Goal: Task Accomplishment & Management: Complete application form

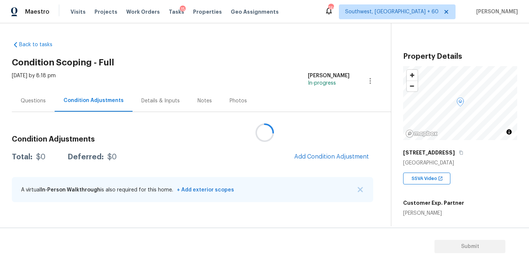
click at [208, 61] on div at bounding box center [264, 132] width 529 height 265
click at [247, 46] on div at bounding box center [264, 132] width 529 height 265
click at [163, 52] on div at bounding box center [264, 132] width 529 height 265
click at [34, 96] on div at bounding box center [264, 132] width 529 height 265
click at [103, 13] on div at bounding box center [264, 132] width 529 height 265
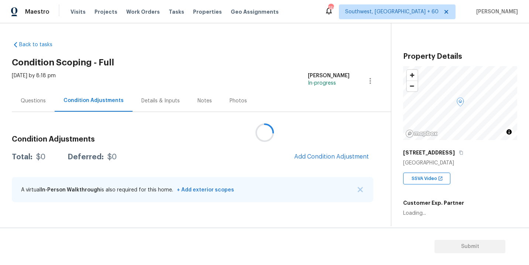
click at [78, 13] on div at bounding box center [264, 132] width 529 height 265
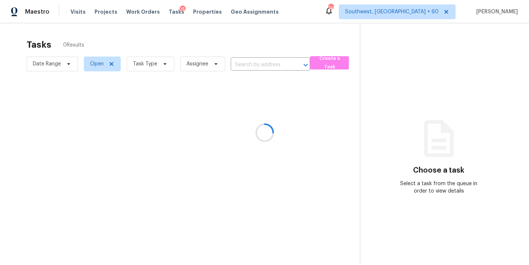
click at [146, 62] on div at bounding box center [264, 132] width 529 height 265
click at [152, 62] on div at bounding box center [264, 132] width 529 height 265
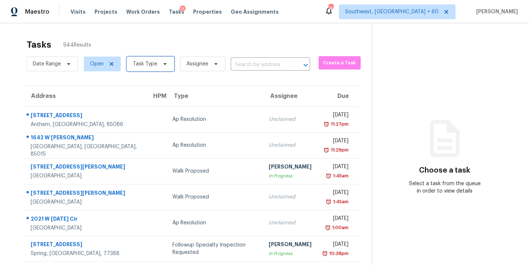
click at [152, 62] on span "Task Type" at bounding box center [145, 63] width 24 height 7
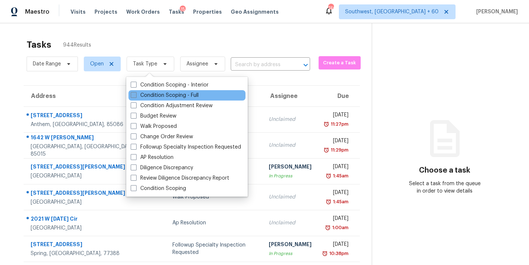
click at [161, 92] on label "Condition Scoping - Full" at bounding box center [165, 95] width 68 height 7
click at [136, 92] on input "Condition Scoping - Full" at bounding box center [133, 94] width 5 height 5
checkbox input "true"
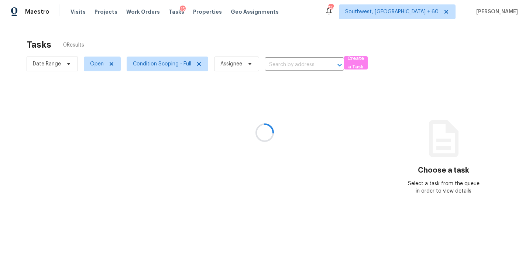
click at [288, 72] on div at bounding box center [264, 132] width 529 height 265
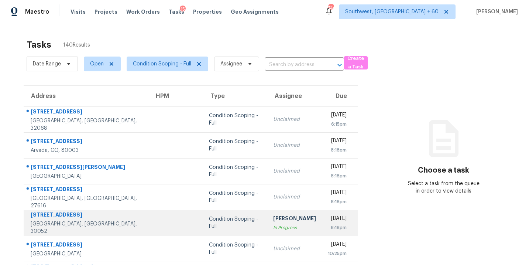
click at [273, 220] on div "[PERSON_NAME]" at bounding box center [294, 219] width 43 height 9
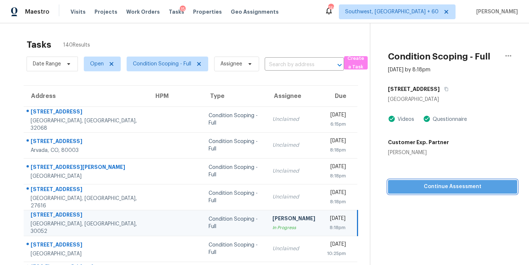
click at [454, 188] on span "Continue Assessment" at bounding box center [452, 186] width 117 height 9
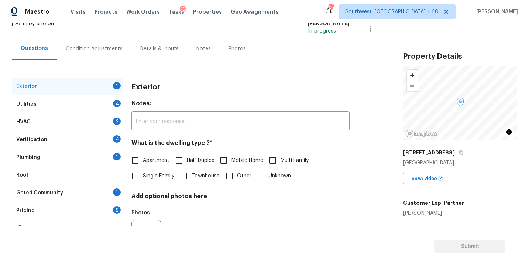
scroll to position [91, 0]
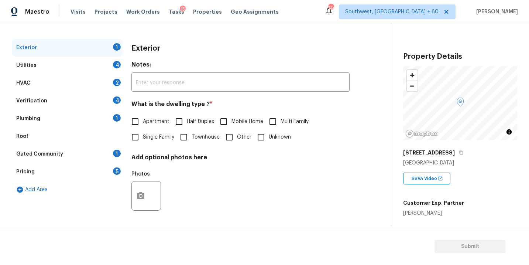
click at [148, 139] on span "Single Family" at bounding box center [158, 137] width 31 height 8
click at [143, 139] on input "Single Family" at bounding box center [135, 137] width 16 height 16
checkbox input "true"
click at [71, 66] on div "Utilities 4" at bounding box center [67, 66] width 111 height 18
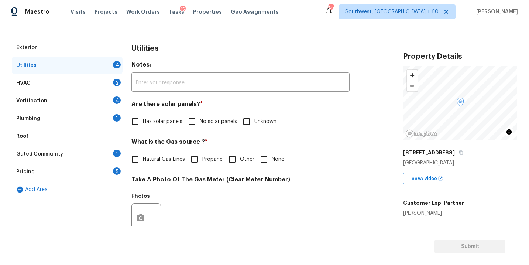
click at [188, 122] on input "No solar panels" at bounding box center [192, 122] width 16 height 16
checkbox input "true"
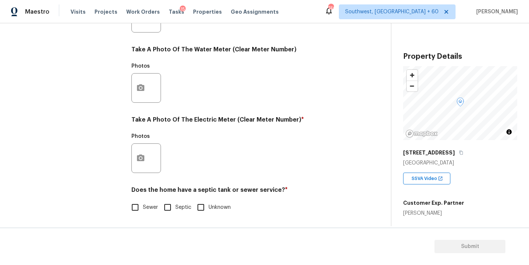
click at [151, 209] on span "Sewer" at bounding box center [150, 208] width 15 height 8
click at [143, 209] on input "Sewer" at bounding box center [135, 207] width 16 height 16
checkbox input "true"
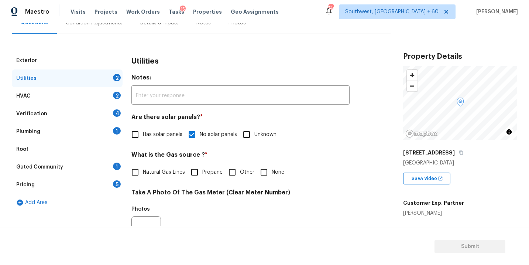
click at [58, 131] on div "Plumbing 1" at bounding box center [67, 132] width 111 height 18
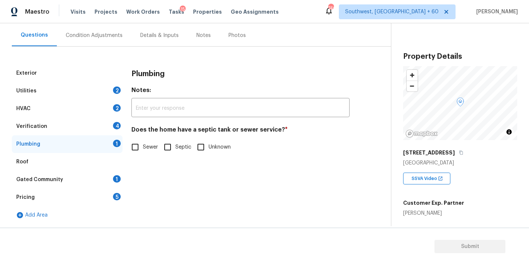
click at [145, 148] on span "Sewer" at bounding box center [150, 147] width 15 height 8
click at [143, 148] on input "Sewer" at bounding box center [135, 147] width 16 height 16
checkbox input "true"
click at [78, 163] on div "Roof" at bounding box center [67, 162] width 111 height 18
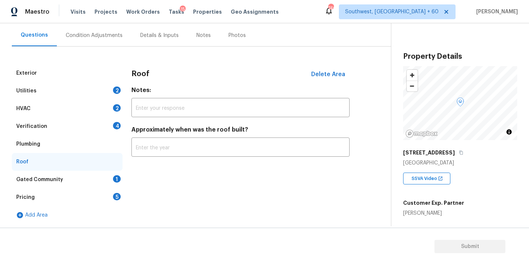
click at [75, 173] on div "Gated Community 1" at bounding box center [67, 180] width 111 height 18
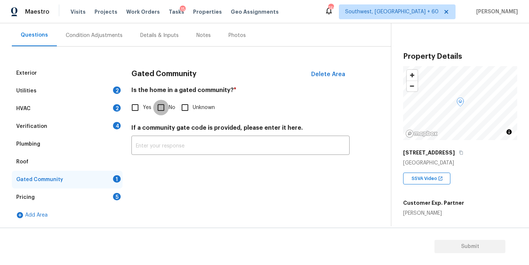
click at [157, 105] on input "No" at bounding box center [161, 108] width 16 height 16
checkbox input "true"
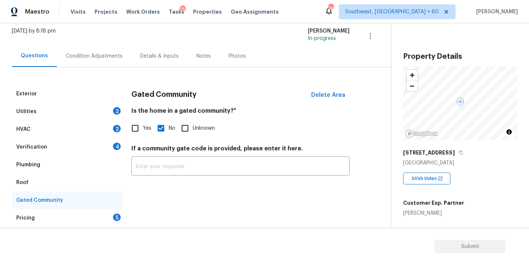
click at [89, 117] on div "Utilities 2" at bounding box center [67, 112] width 111 height 18
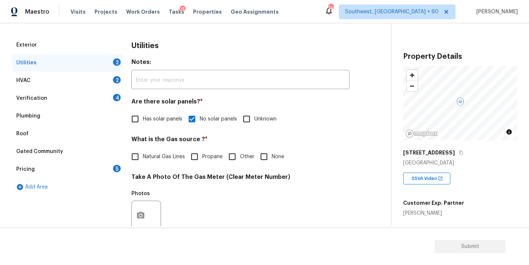
click at [164, 161] on label "Natural Gas Lines" at bounding box center [156, 157] width 58 height 16
click at [143, 161] on input "Natural Gas Lines" at bounding box center [135, 157] width 16 height 16
checkbox input "true"
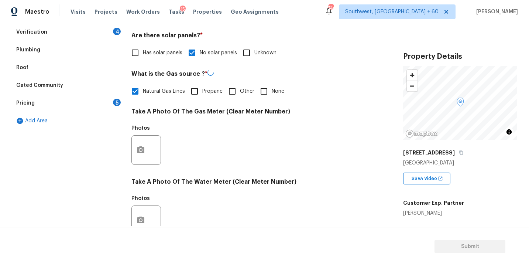
scroll to position [184, 0]
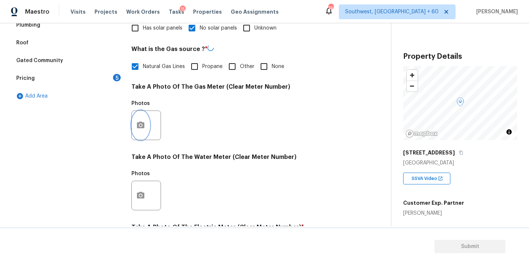
click at [134, 134] on button "button" at bounding box center [141, 125] width 18 height 29
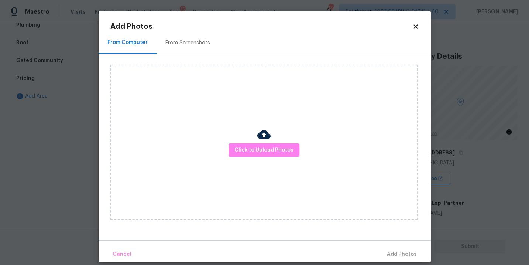
click at [223, 148] on div "Click to Upload Photos" at bounding box center [263, 142] width 307 height 155
click at [242, 148] on span "Click to Upload Photos" at bounding box center [264, 150] width 59 height 9
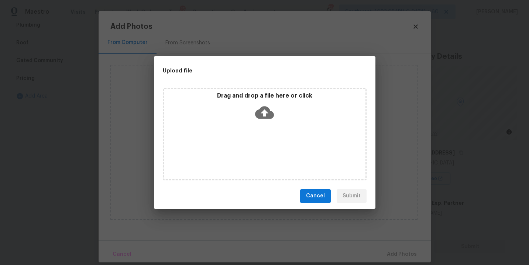
click at [252, 127] on div "Drag and drop a file here or click" at bounding box center [265, 134] width 204 height 92
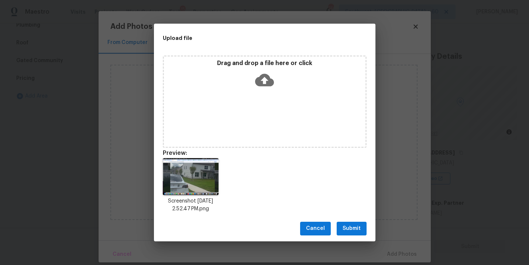
click at [345, 226] on span "Submit" at bounding box center [352, 228] width 18 height 9
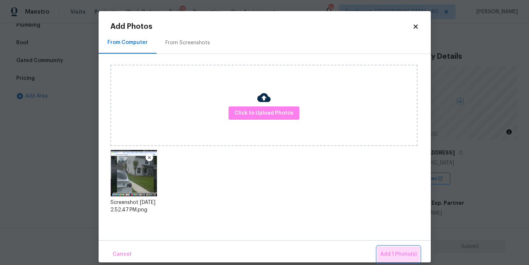
click at [396, 250] on span "Add 1 Photo(s)" at bounding box center [398, 254] width 37 height 9
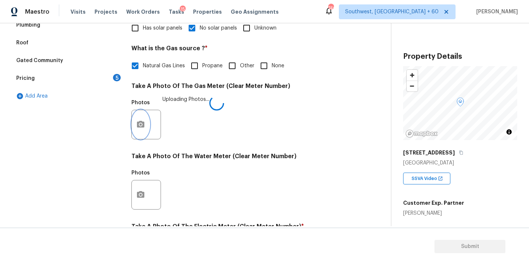
scroll to position [291, 0]
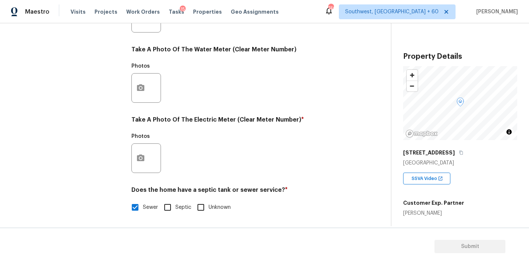
click at [151, 164] on div at bounding box center [147, 158] width 30 height 30
click at [146, 160] on button "button" at bounding box center [141, 158] width 18 height 29
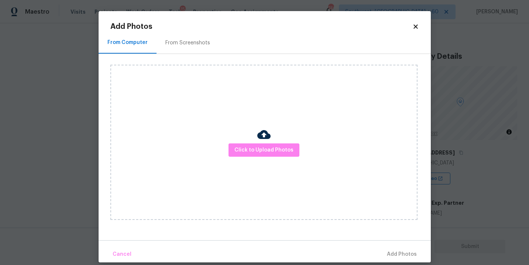
click at [270, 139] on img at bounding box center [263, 134] width 13 height 13
click at [266, 148] on span "Click to Upload Photos" at bounding box center [264, 150] width 59 height 9
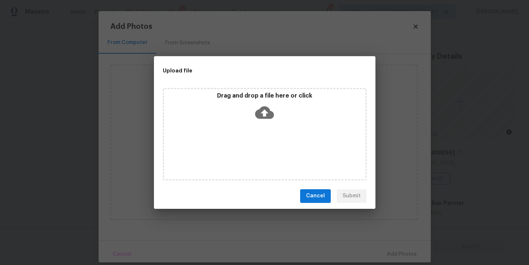
click at [267, 126] on div "Drag and drop a file here or click" at bounding box center [265, 134] width 204 height 92
click at [327, 198] on button "Cancel" at bounding box center [315, 196] width 31 height 14
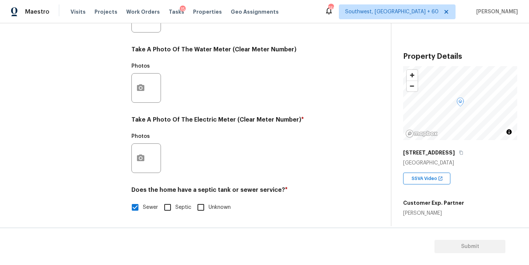
click at [467, 185] on body "Maestro Visits Projects Work Orders Tasks 15 Properties Geo Assignments 746 Sou…" at bounding box center [264, 132] width 529 height 265
click at [134, 159] on button "button" at bounding box center [141, 158] width 18 height 29
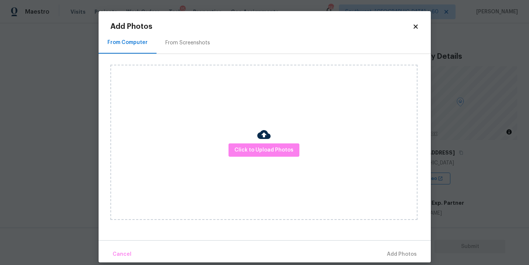
click at [255, 123] on div "Click to Upload Photos" at bounding box center [263, 142] width 307 height 155
click at [255, 142] on div "Click to Upload Photos" at bounding box center [263, 142] width 307 height 155
click at [255, 151] on span "Click to Upload Photos" at bounding box center [264, 150] width 59 height 9
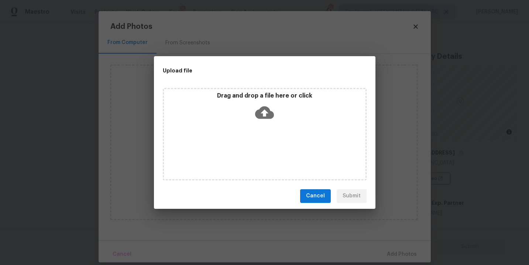
click at [261, 124] on div "Drag and drop a file here or click" at bounding box center [265, 134] width 204 height 92
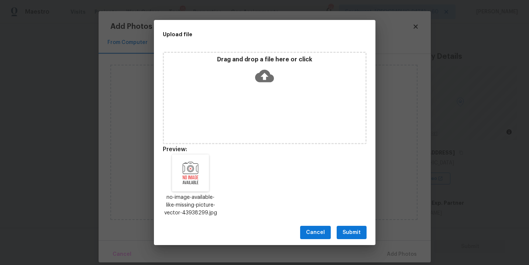
click at [353, 230] on span "Submit" at bounding box center [352, 232] width 18 height 9
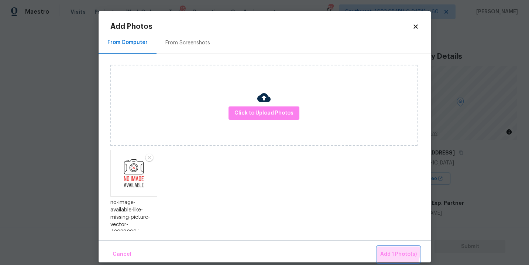
click at [380, 250] on button "Add 1 Photo(s)" at bounding box center [399, 254] width 42 height 16
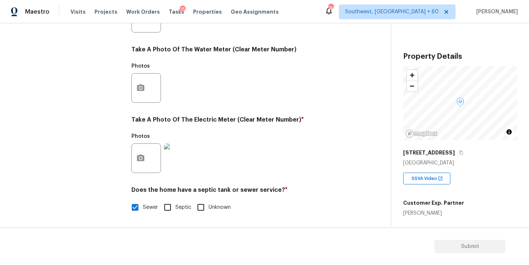
click at [329, 97] on div "Photos" at bounding box center [241, 83] width 218 height 48
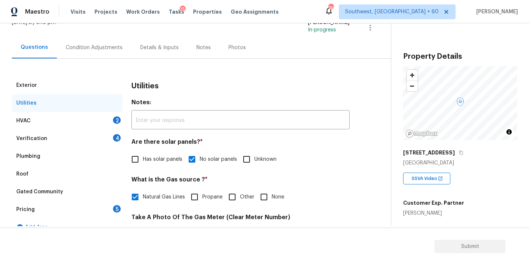
scroll to position [31, 0]
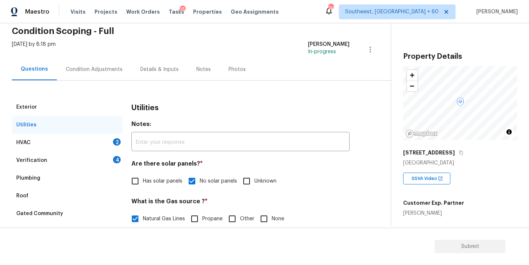
click at [89, 142] on div "HVAC 2" at bounding box center [67, 143] width 111 height 18
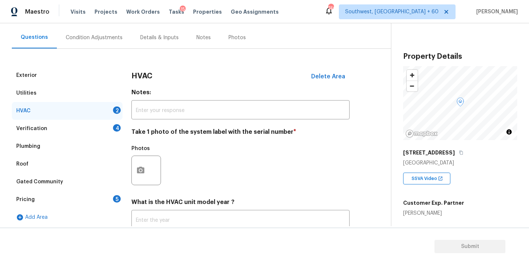
scroll to position [82, 0]
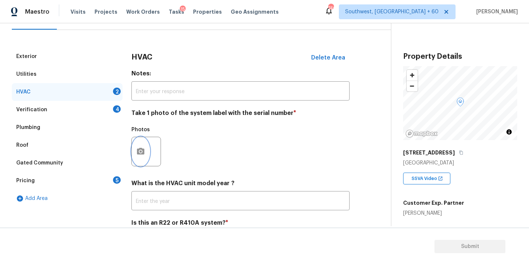
click at [147, 153] on button "button" at bounding box center [141, 151] width 18 height 29
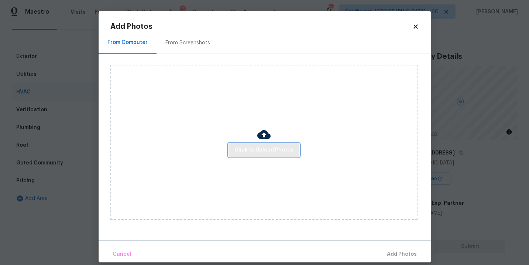
click at [248, 155] on button "Click to Upload Photos" at bounding box center [264, 150] width 71 height 14
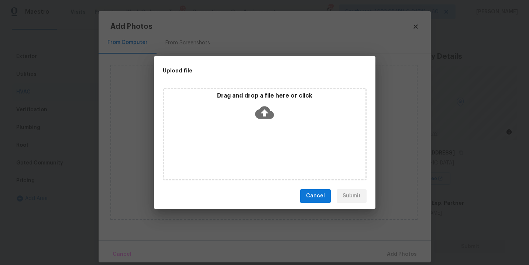
click at [260, 120] on icon at bounding box center [264, 112] width 19 height 19
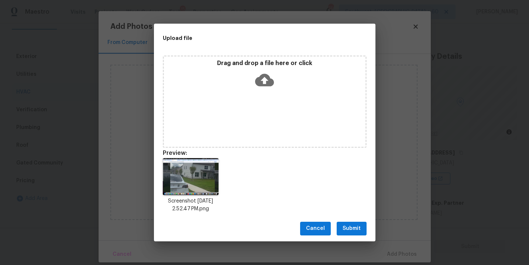
click at [353, 228] on span "Submit" at bounding box center [352, 228] width 18 height 9
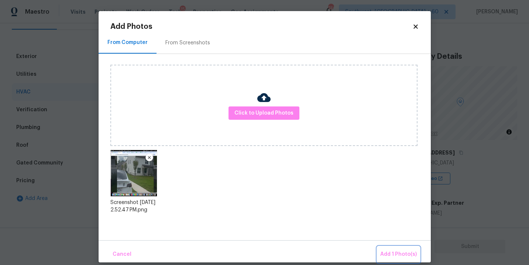
click at [397, 252] on span "Add 1 Photo(s)" at bounding box center [398, 254] width 37 height 9
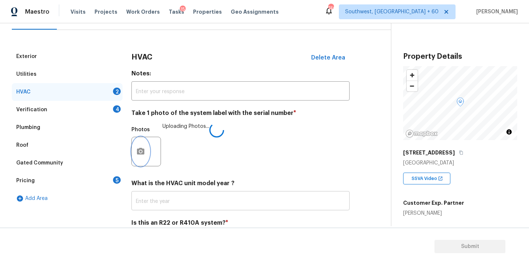
scroll to position [115, 0]
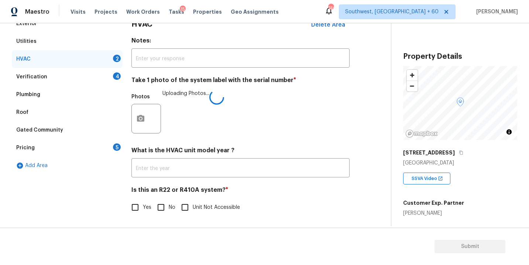
click at [169, 205] on span "No" at bounding box center [172, 208] width 7 height 8
click at [168, 205] on input "No" at bounding box center [161, 207] width 16 height 16
checkbox input "true"
click at [76, 75] on div "Verification 4" at bounding box center [67, 77] width 111 height 18
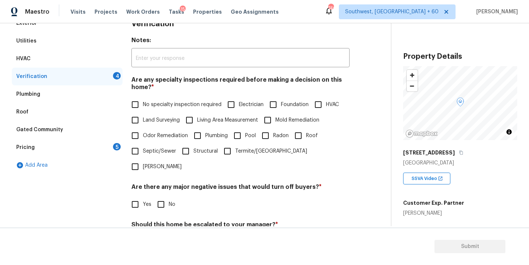
click at [182, 106] on span "No specialty inspection required" at bounding box center [182, 105] width 79 height 8
click at [143, 106] on input "No specialty inspection required" at bounding box center [135, 105] width 16 height 16
checkbox input "true"
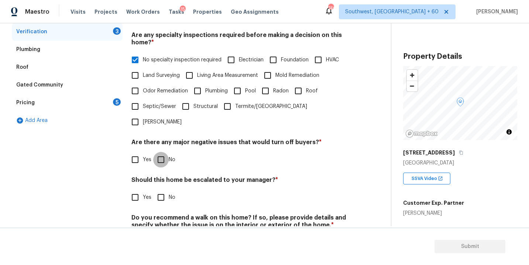
click at [158, 152] on input "No" at bounding box center [161, 160] width 16 height 16
checkbox input "true"
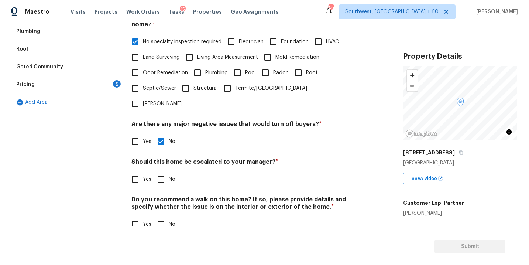
scroll to position [180, 0]
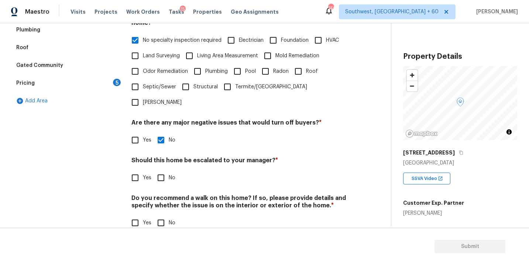
click at [161, 170] on input "No" at bounding box center [161, 178] width 16 height 16
checkbox input "true"
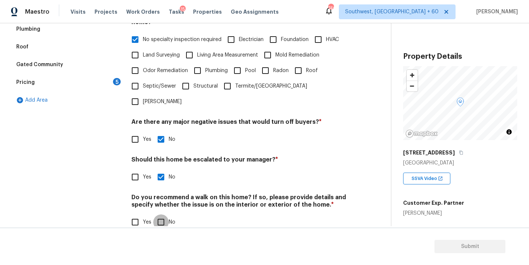
click at [160, 214] on input "No" at bounding box center [161, 222] width 16 height 16
checkbox input "true"
click at [131, 169] on input "Yes" at bounding box center [135, 177] width 16 height 16
checkbox input "true"
checkbox input "false"
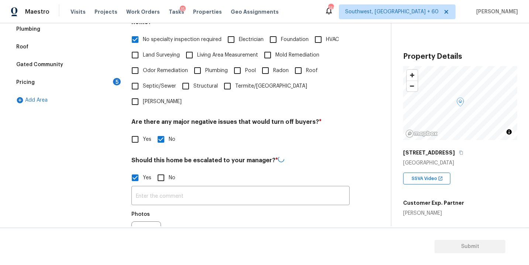
scroll to position [180, 0]
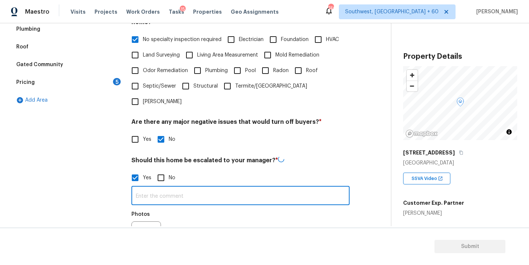
click at [157, 188] on input "text" at bounding box center [241, 196] width 218 height 17
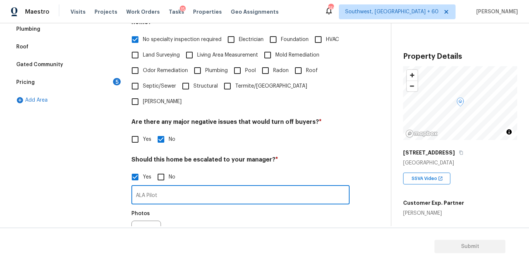
type input "ALA Pilot"
click at [201, 210] on div "Photos" at bounding box center [241, 230] width 218 height 48
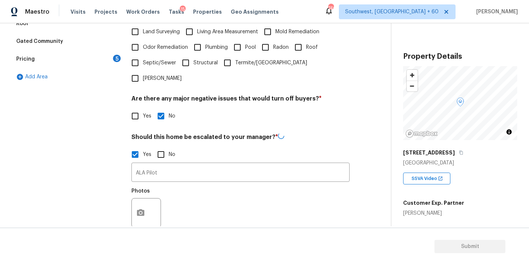
scroll to position [221, 0]
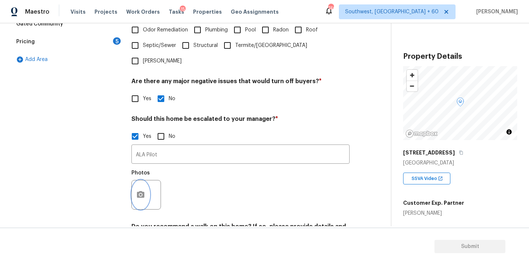
click at [143, 186] on button "button" at bounding box center [141, 194] width 18 height 29
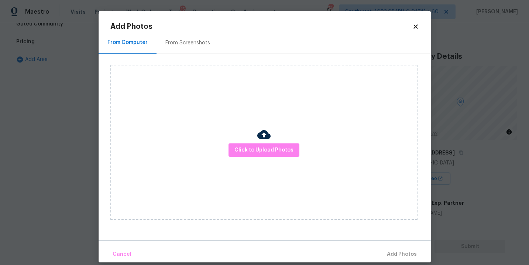
click at [264, 162] on div "Click to Upload Photos" at bounding box center [263, 142] width 307 height 155
click at [269, 154] on span "Click to Upload Photos" at bounding box center [264, 150] width 59 height 9
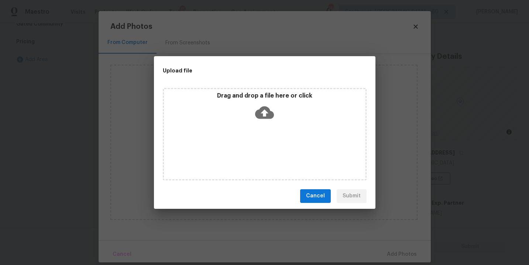
click at [269, 117] on icon at bounding box center [264, 112] width 19 height 13
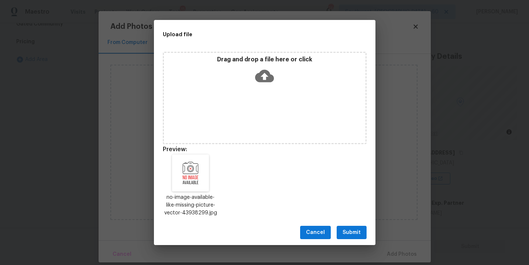
click at [348, 229] on span "Submit" at bounding box center [352, 232] width 18 height 9
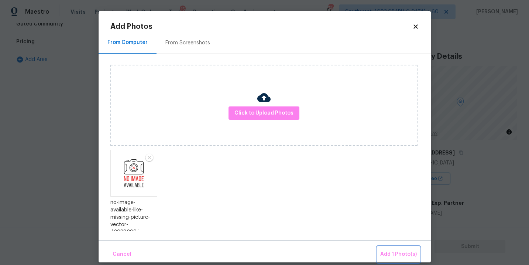
click at [390, 255] on span "Add 1 Photo(s)" at bounding box center [398, 254] width 37 height 9
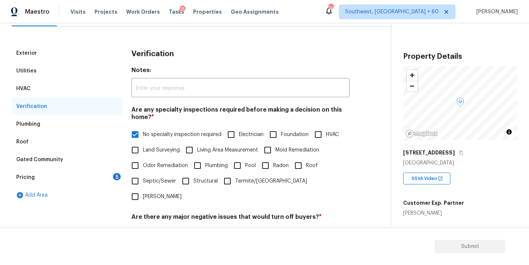
scroll to position [89, 0]
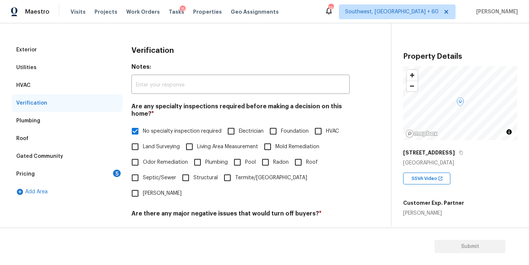
click at [82, 170] on div "Pricing 5" at bounding box center [67, 174] width 111 height 18
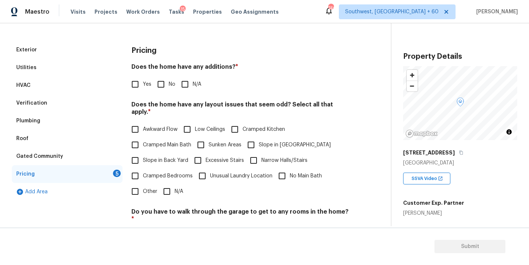
click at [194, 81] on span "N/A" at bounding box center [197, 85] width 8 height 8
click at [193, 81] on input "N/A" at bounding box center [185, 84] width 16 height 16
checkbox input "true"
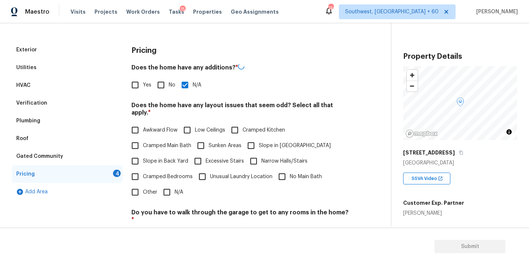
click at [251, 138] on input "Slope in [GEOGRAPHIC_DATA]" at bounding box center [251, 146] width 16 height 16
checkbox input "true"
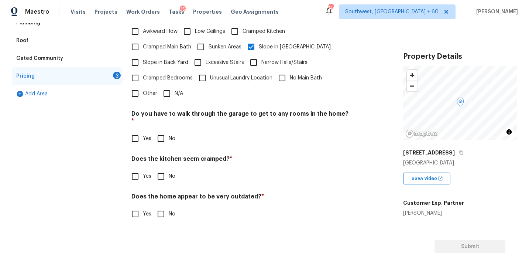
scroll to position [178, 0]
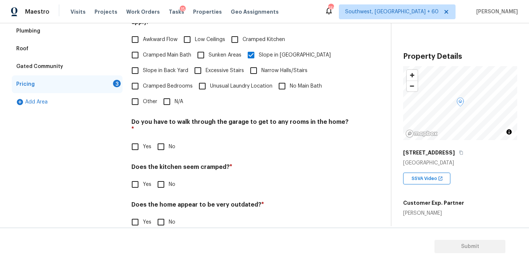
click at [163, 139] on input "No" at bounding box center [161, 147] width 16 height 16
checkbox input "true"
click at [163, 164] on h4 "Does the kitchen seem cramped? *" at bounding box center [241, 169] width 218 height 10
click at [162, 177] on input "No" at bounding box center [161, 185] width 16 height 16
checkbox input "true"
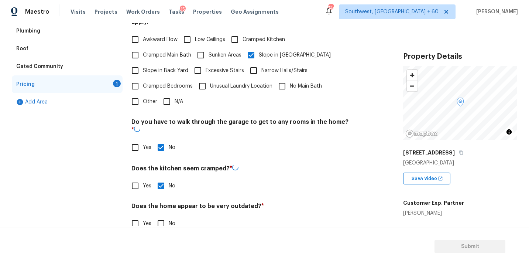
click at [160, 216] on input "No" at bounding box center [161, 224] width 16 height 16
checkbox input "true"
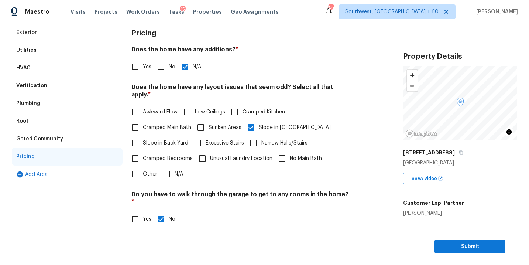
scroll to position [0, 0]
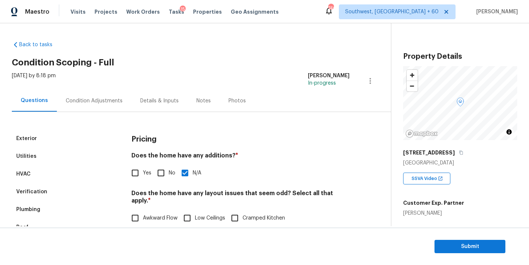
click at [112, 112] on div "Exterior Utilities HVAC Verification Plumbing Roof Gated Community Pricing Add …" at bounding box center [193, 264] width 362 height 305
click at [106, 100] on div "Condition Adjustments" at bounding box center [94, 100] width 57 height 7
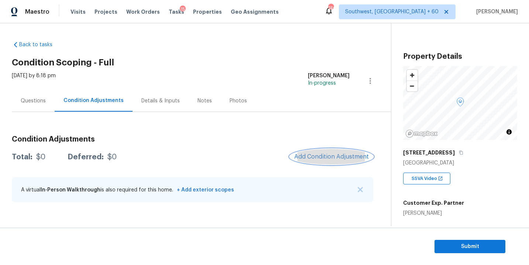
click at [319, 163] on button "Add Condition Adjustment" at bounding box center [331, 157] width 83 height 16
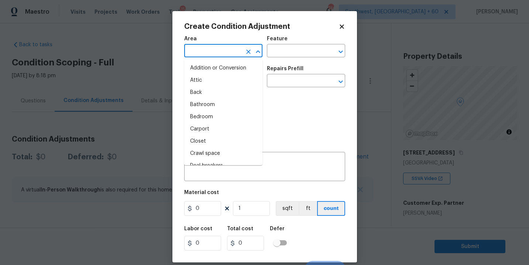
click at [219, 51] on input "text" at bounding box center [213, 51] width 58 height 11
type input "ro"
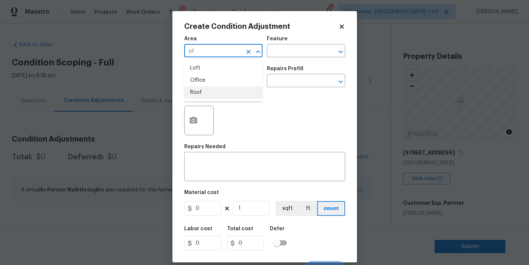
click at [222, 93] on li "Roof" at bounding box center [223, 92] width 78 height 12
type input "Roof"
click at [261, 72] on div "Issue" at bounding box center [223, 71] width 78 height 10
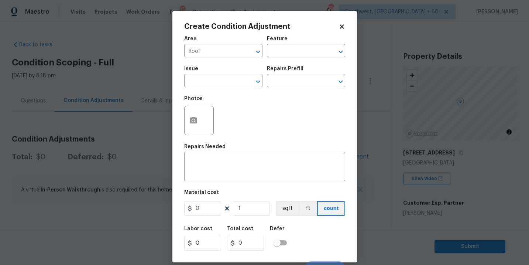
click at [277, 62] on div "Issue ​ Repairs Prefill ​" at bounding box center [264, 77] width 161 height 30
click at [292, 46] on input "text" at bounding box center [296, 51] width 58 height 11
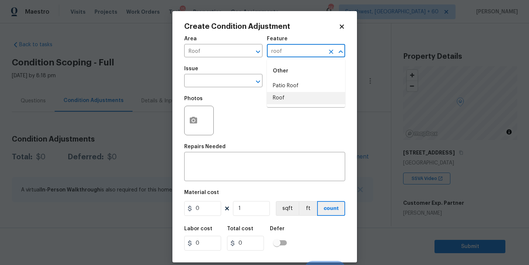
click at [284, 97] on li "Roof" at bounding box center [306, 98] width 78 height 12
type input "Roof"
click at [238, 89] on span "Issue ​" at bounding box center [223, 77] width 78 height 30
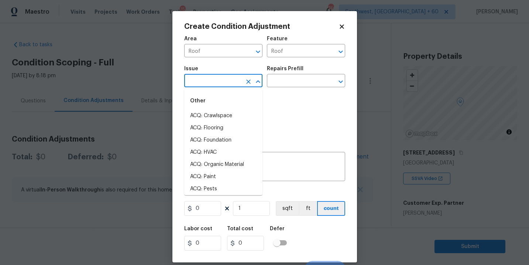
click at [222, 83] on input "text" at bounding box center [213, 81] width 58 height 11
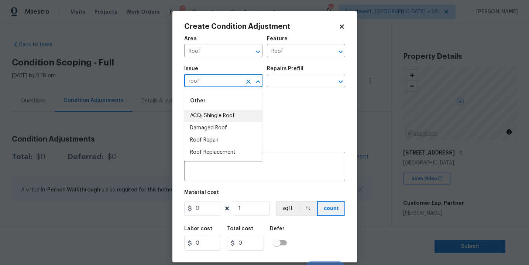
click at [243, 113] on li "ACQ: Shingle Roof" at bounding box center [223, 116] width 78 height 12
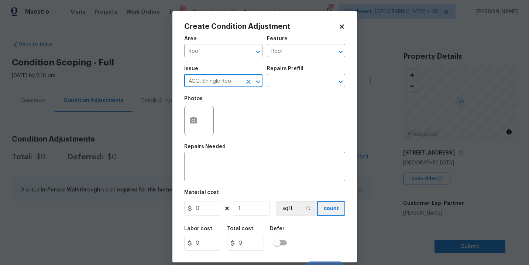
type input "ACQ: Shingle Roof"
click at [284, 75] on div "Repairs Prefill" at bounding box center [306, 71] width 78 height 10
click at [300, 79] on input "text" at bounding box center [296, 81] width 58 height 11
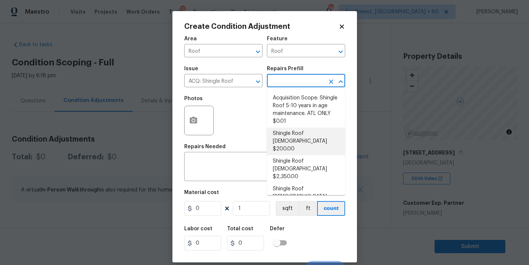
click at [301, 137] on li "Shingle Roof [DEMOGRAPHIC_DATA] $200.00" at bounding box center [306, 141] width 78 height 28
type input "Acquisition"
type textarea "Acquisition Scope: Shingle Roof 0-10 years in age maintenance."
type input "200"
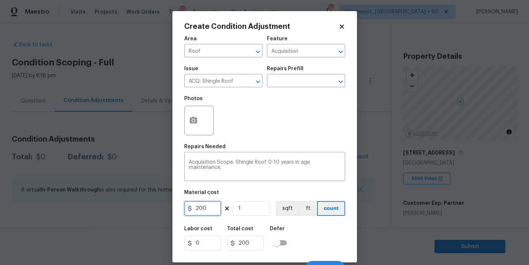
drag, startPoint x: 209, startPoint y: 208, endPoint x: 130, endPoint y: 208, distance: 79.1
click at [130, 208] on div "Create Condition Adjustment Area Roof ​ Feature Acquisition ​ Issue ACQ: Shingl…" at bounding box center [264, 132] width 529 height 265
type input "500"
click at [312, 241] on div "Labor cost 0 Total cost 500 Defer" at bounding box center [264, 238] width 161 height 33
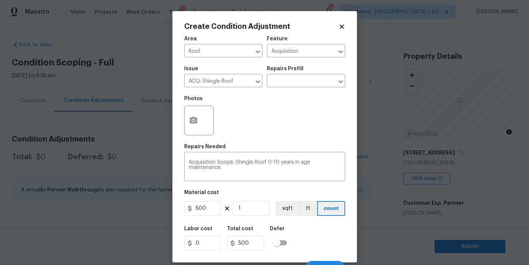
scroll to position [11, 0]
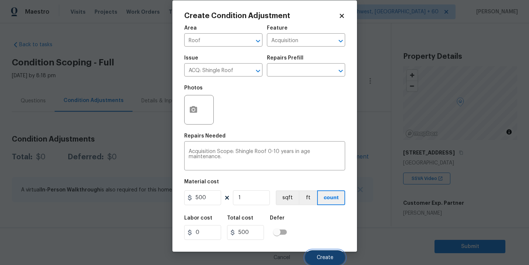
click at [318, 259] on span "Create" at bounding box center [325, 258] width 17 height 6
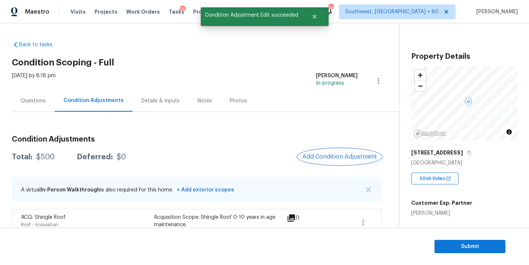
scroll to position [0, 0]
click at [342, 164] on button "Add Condition Adjustment" at bounding box center [339, 157] width 83 height 16
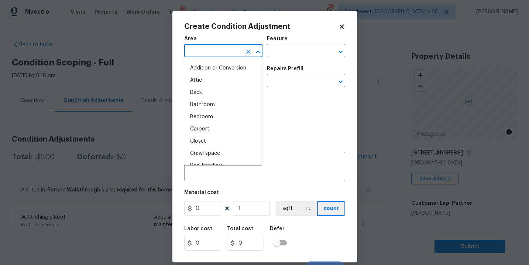
click at [205, 51] on input "text" at bounding box center [213, 51] width 58 height 11
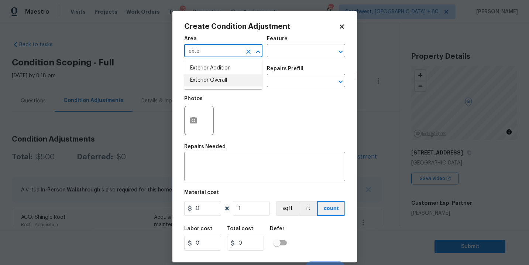
click at [214, 82] on li "Exterior Overall" at bounding box center [223, 80] width 78 height 12
type input "Exterior Overall"
click at [259, 59] on span "Area Exterior Overall ​" at bounding box center [223, 47] width 78 height 30
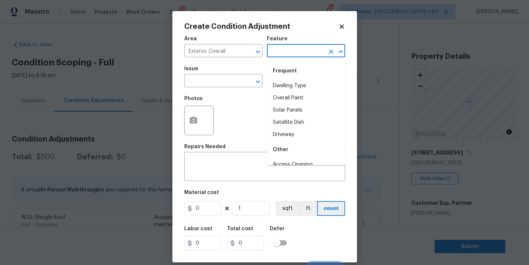
click at [282, 54] on input "text" at bounding box center [296, 51] width 58 height 11
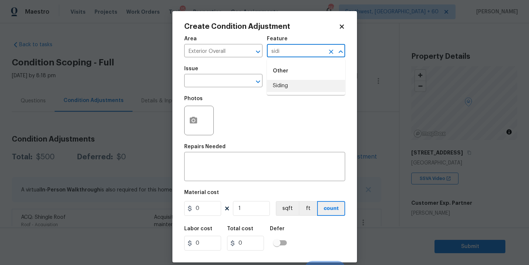
click at [284, 84] on li "Siding" at bounding box center [306, 86] width 78 height 12
type input "Siding"
click at [236, 83] on input "text" at bounding box center [213, 81] width 58 height 11
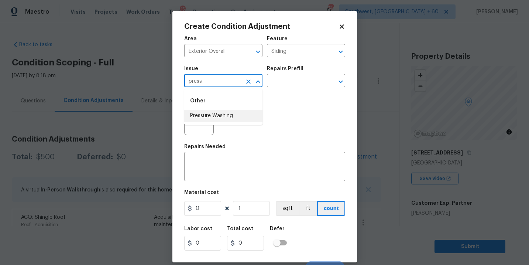
click at [235, 115] on li "Pressure Washing" at bounding box center [223, 116] width 78 height 12
type input "Pressure Washing"
click at [270, 96] on div "Photos" at bounding box center [264, 116] width 161 height 48
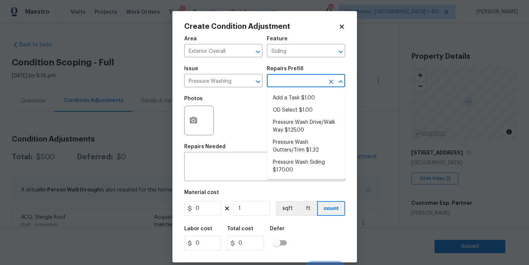
click at [286, 83] on input "text" at bounding box center [296, 81] width 58 height 11
click at [290, 172] on li "Pressure Wash Siding $170.00" at bounding box center [306, 166] width 78 height 20
type textarea "Protect areas as needed for pressure washing. Pressure wash the siding on the h…"
type input "170"
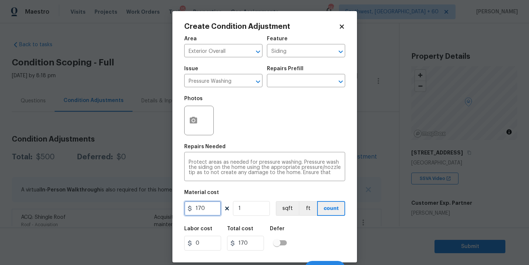
drag, startPoint x: 207, startPoint y: 209, endPoint x: 136, endPoint y: 208, distance: 70.6
click at [136, 208] on div "Create Condition Adjustment Area Exterior Overall ​ Feature Siding ​ Issue Pres…" at bounding box center [264, 132] width 529 height 265
type input "200"
click at [196, 133] on button "button" at bounding box center [194, 120] width 18 height 29
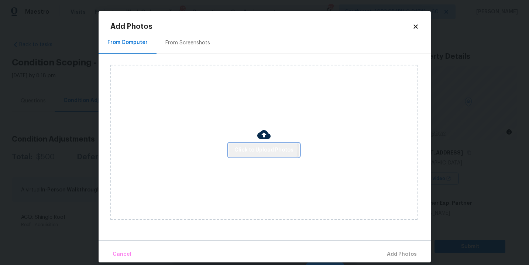
click at [263, 148] on span "Click to Upload Photos" at bounding box center [264, 150] width 59 height 9
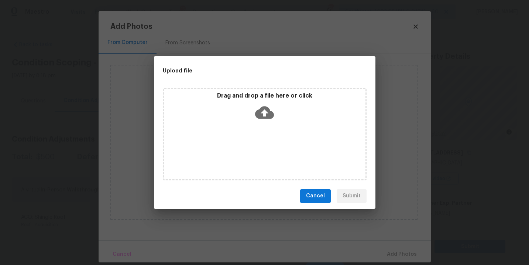
click at [269, 120] on icon at bounding box center [264, 112] width 19 height 19
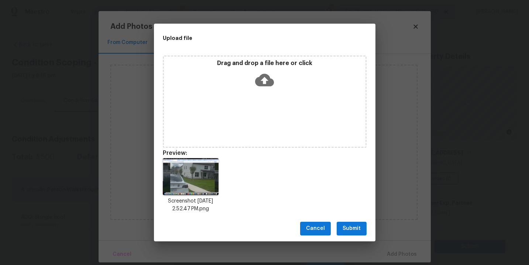
click at [350, 225] on span "Submit" at bounding box center [352, 228] width 18 height 9
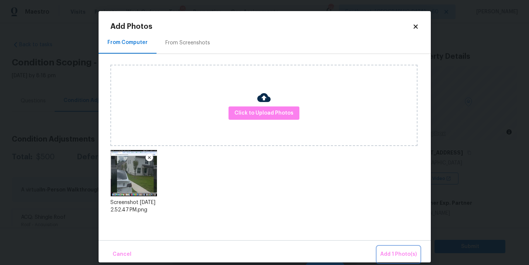
click at [388, 254] on span "Add 1 Photo(s)" at bounding box center [398, 254] width 37 height 9
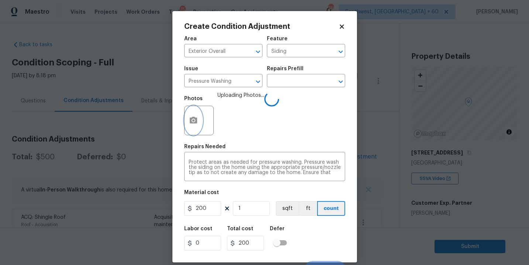
scroll to position [11, 0]
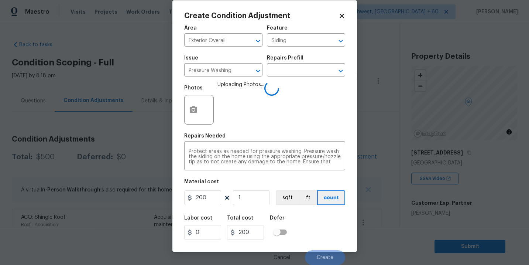
click at [301, 210] on div "Area Exterior Overall ​ Feature Siding ​ Issue Pressure Washing ​ Repairs Prefi…" at bounding box center [264, 143] width 161 height 244
click at [312, 217] on div "Labor cost 0 Total cost 200 Defer" at bounding box center [264, 227] width 161 height 33
click at [312, 218] on div "Labor cost 0 Total cost 200 Defer" at bounding box center [264, 227] width 161 height 33
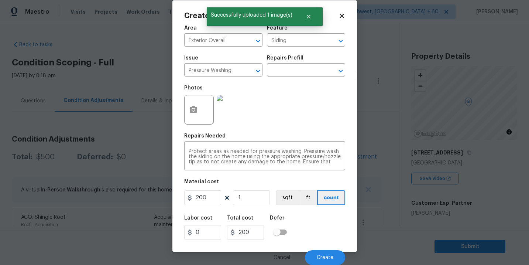
click at [314, 225] on div "Labor cost 0 Total cost 200 Defer" at bounding box center [264, 227] width 161 height 33
click at [318, 255] on span "Create" at bounding box center [325, 258] width 17 height 6
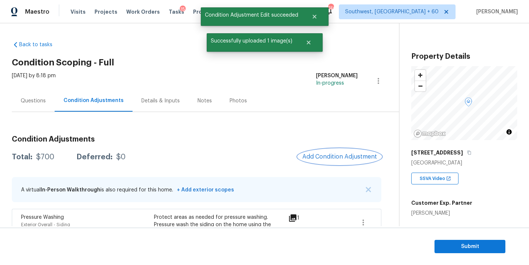
scroll to position [85, 0]
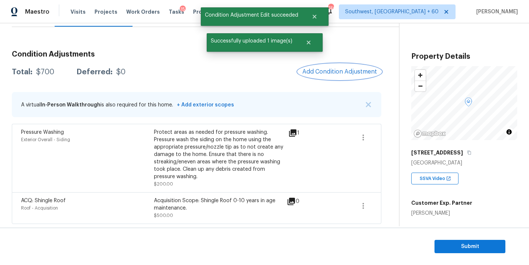
click at [345, 68] on span "Add Condition Adjustment" at bounding box center [340, 71] width 75 height 7
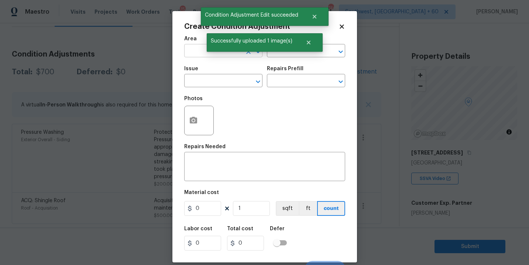
click at [198, 53] on input "text" at bounding box center [213, 51] width 58 height 11
click at [211, 80] on li "Exterior Overall" at bounding box center [223, 80] width 78 height 12
type input "Exterior Overall"
click at [287, 56] on input "text" at bounding box center [296, 51] width 58 height 11
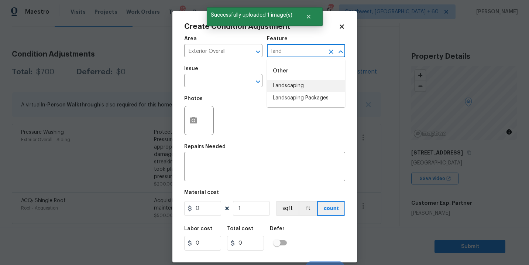
click at [294, 100] on li "Landscaping Packages" at bounding box center [306, 98] width 78 height 12
type input "Landscaping Packages"
click at [217, 75] on div "Issue" at bounding box center [223, 71] width 78 height 10
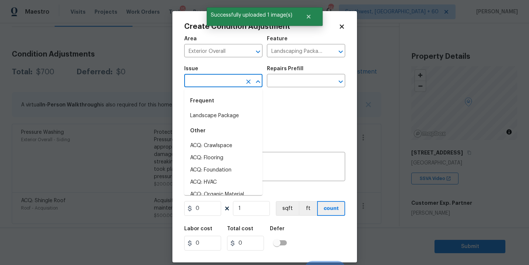
click at [205, 84] on input "text" at bounding box center [213, 81] width 58 height 11
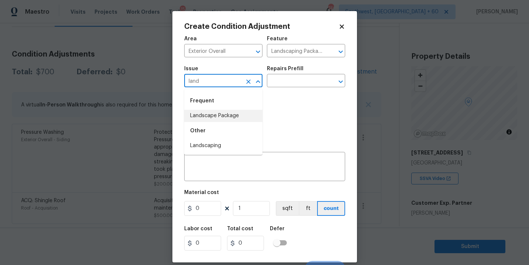
click at [226, 116] on li "Landscape Package" at bounding box center [223, 116] width 78 height 12
type input "Landscape Package"
click at [316, 80] on input "text" at bounding box center [296, 81] width 58 height 11
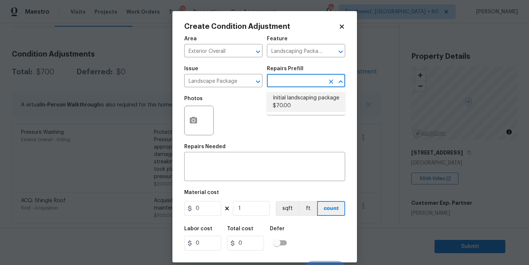
click at [298, 101] on li "Initial landscaping package $70.00" at bounding box center [306, 102] width 78 height 20
type input "Home Readiness Packages"
type textarea "Mowing of grass up to 6" in height. Mow, edge along driveways & sidewalks, trim…"
type input "70"
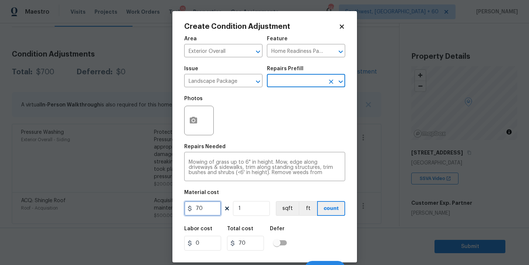
drag, startPoint x: 206, startPoint y: 206, endPoint x: 132, endPoint y: 207, distance: 75.0
click at [132, 207] on div "Create Condition Adjustment Area Exterior Overall ​ Feature Home Readiness Pack…" at bounding box center [264, 132] width 529 height 265
type input "300"
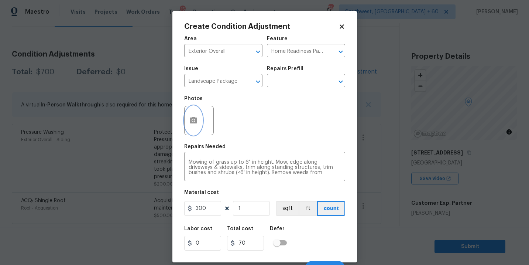
type input "300"
click at [187, 123] on button "button" at bounding box center [194, 120] width 18 height 29
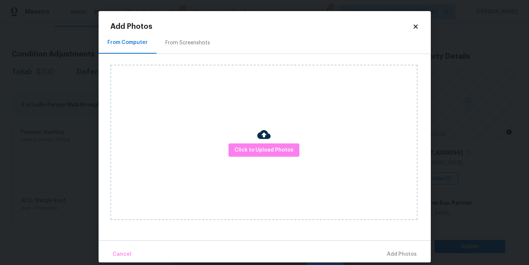
click at [248, 139] on div "Click to Upload Photos" at bounding box center [263, 142] width 307 height 155
click at [268, 147] on span "Click to Upload Photos" at bounding box center [264, 150] width 59 height 9
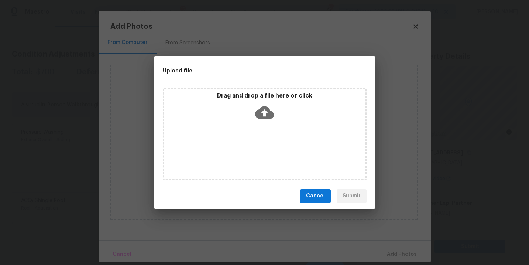
click at [271, 112] on icon at bounding box center [264, 112] width 19 height 13
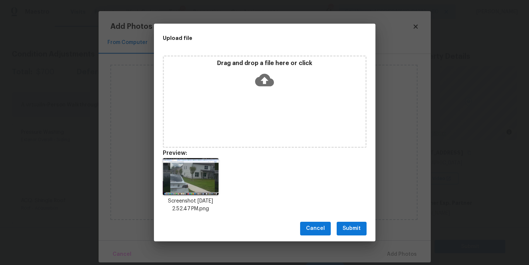
click at [354, 232] on span "Submit" at bounding box center [352, 228] width 18 height 9
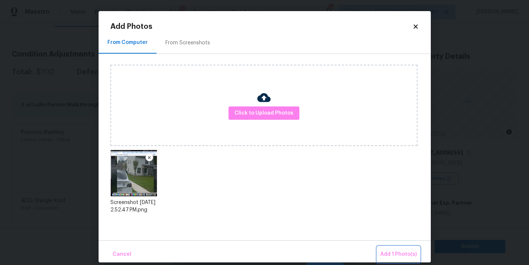
click at [379, 248] on button "Add 1 Photo(s)" at bounding box center [399, 254] width 42 height 16
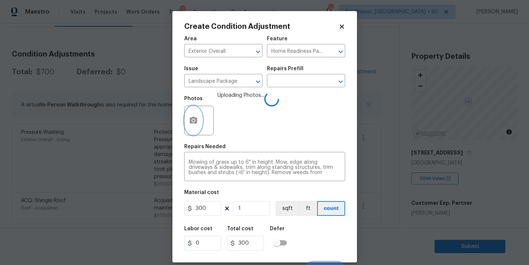
scroll to position [11, 0]
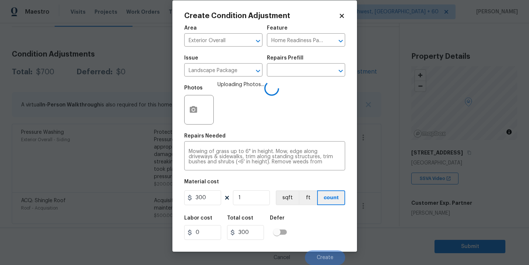
click at [319, 227] on div "Labor cost 0 Total cost 300 Defer" at bounding box center [264, 227] width 161 height 33
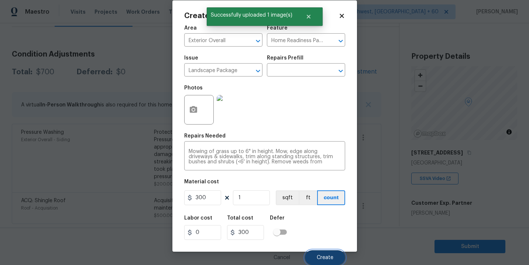
click at [317, 251] on button "Create" at bounding box center [325, 257] width 40 height 15
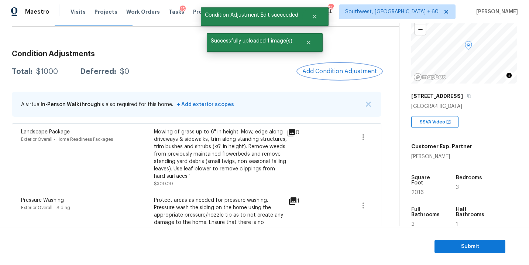
scroll to position [139, 0]
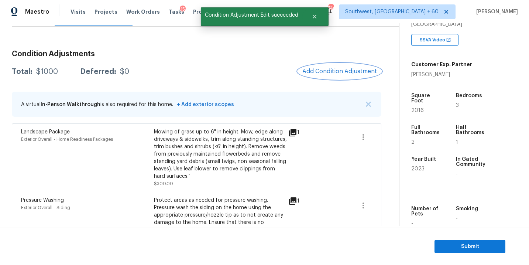
click at [350, 69] on span "Add Condition Adjustment" at bounding box center [340, 71] width 75 height 7
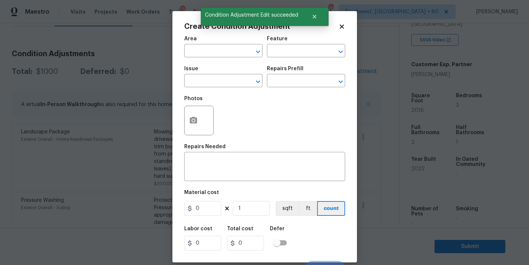
click at [208, 44] on div "Area" at bounding box center [223, 41] width 78 height 10
click at [208, 54] on input "text" at bounding box center [213, 51] width 58 height 11
click at [228, 78] on li "Interior Overall" at bounding box center [223, 80] width 78 height 12
type input "Interior Overall"
click at [298, 52] on input "text" at bounding box center [296, 51] width 58 height 11
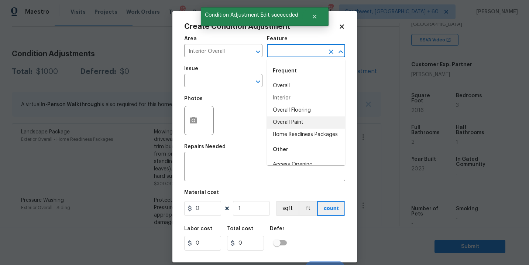
click at [300, 121] on li "Overall Paint" at bounding box center [306, 122] width 78 height 12
type input "Overall Paint"
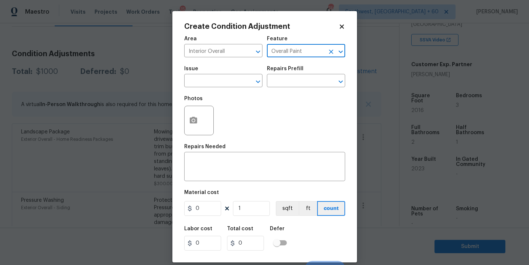
click at [222, 62] on span "Issue ​" at bounding box center [223, 77] width 78 height 30
click at [218, 75] on div "Issue" at bounding box center [223, 71] width 78 height 10
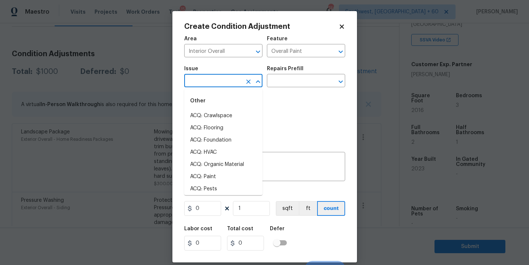
click at [213, 82] on input "text" at bounding box center [213, 81] width 58 height 11
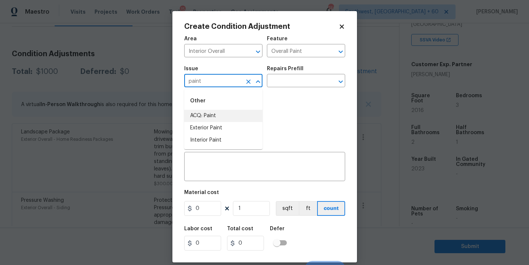
click at [213, 111] on li "ACQ: Paint" at bounding box center [223, 116] width 78 height 12
type input "ACQ: Paint"
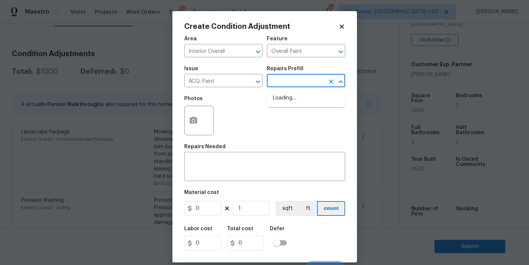
click at [286, 85] on input "text" at bounding box center [296, 81] width 58 height 11
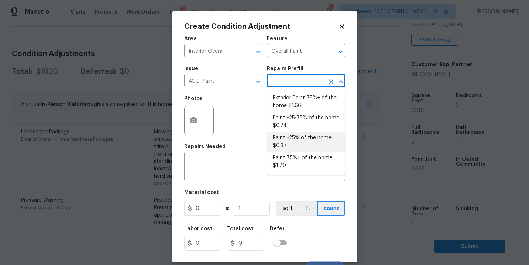
click at [293, 140] on li "Paint ~25% of the home $0.37" at bounding box center [306, 142] width 78 height 20
type input "Acquisition"
type textarea "Acquisition Scope: ~25% of the home needs interior paint"
type input "0.37"
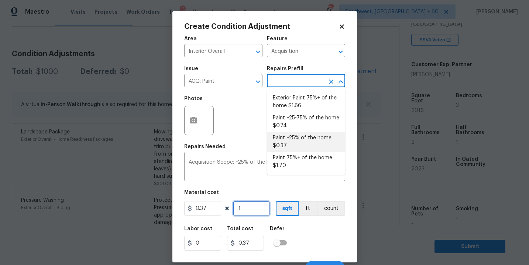
click at [248, 206] on input "1" at bounding box center [251, 208] width 37 height 15
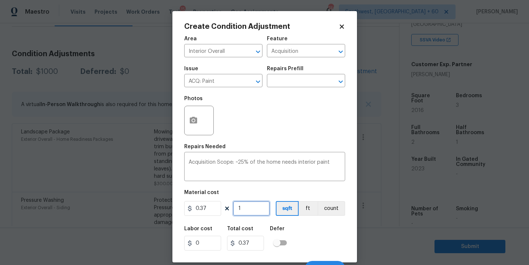
type input "0"
type input "2"
type input "0.74"
type input "20"
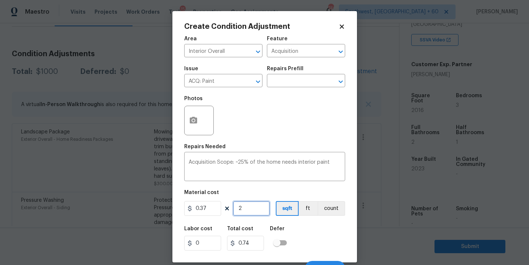
type input "7.4"
type input "201"
type input "74.37"
type input "2016"
type input "745.92"
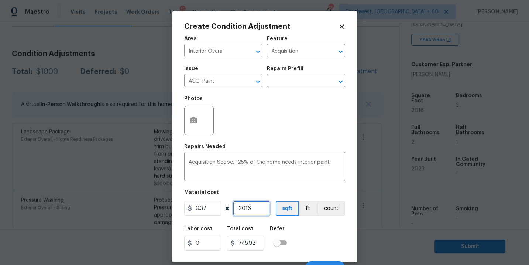
type input "2016"
click at [311, 244] on div "Labor cost 0 Total cost 745.92 Defer" at bounding box center [264, 238] width 161 height 33
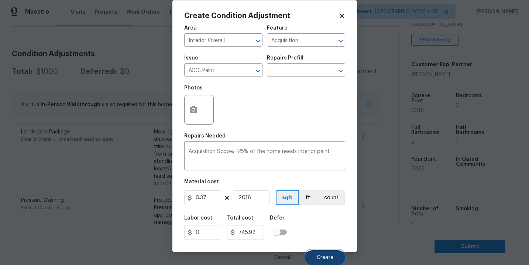
click at [321, 261] on button "Create" at bounding box center [325, 257] width 40 height 15
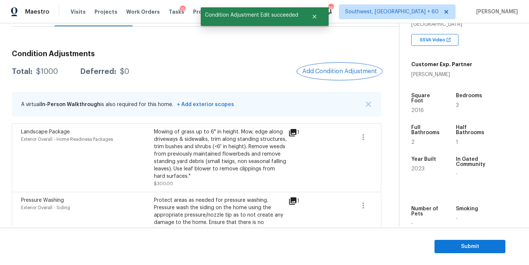
scroll to position [0, 0]
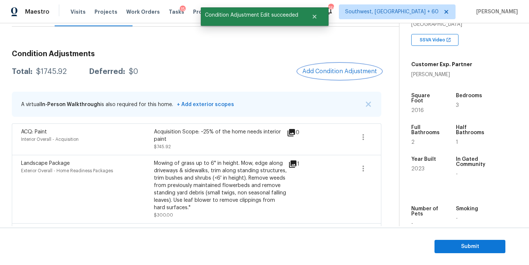
click at [343, 67] on button "Add Condition Adjustment" at bounding box center [339, 72] width 83 height 16
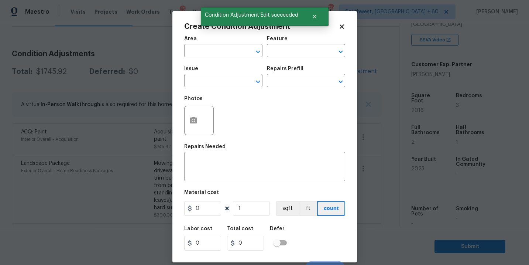
click at [228, 41] on div "Area" at bounding box center [223, 41] width 78 height 10
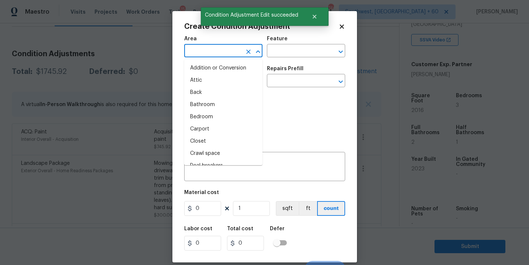
click at [227, 48] on input "text" at bounding box center [213, 51] width 58 height 11
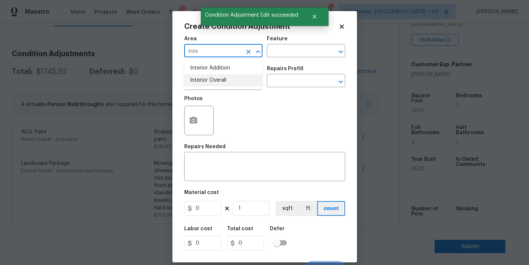
click at [231, 81] on li "Interior Overall" at bounding box center [223, 80] width 78 height 12
type input "Interior Overall"
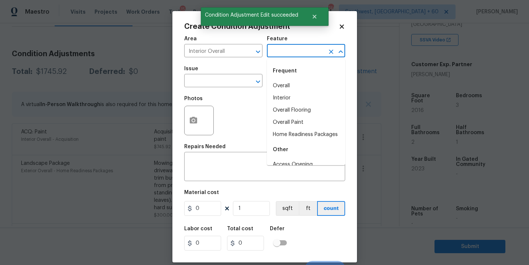
click at [282, 54] on input "text" at bounding box center [296, 51] width 58 height 11
click at [299, 108] on li "Overall Flooring" at bounding box center [306, 110] width 78 height 12
type input "Overall Flooring"
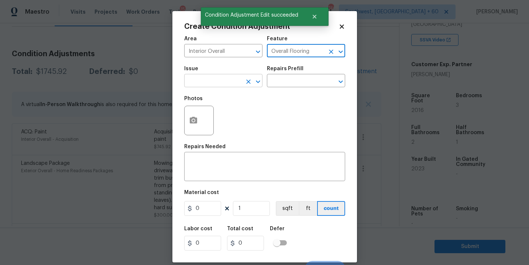
click at [231, 78] on input "text" at bounding box center [213, 81] width 58 height 11
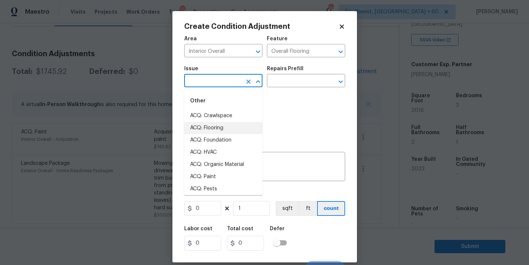
click at [226, 128] on li "ACQ: Flooring" at bounding box center [223, 128] width 78 height 12
type input "ACQ: Flooring"
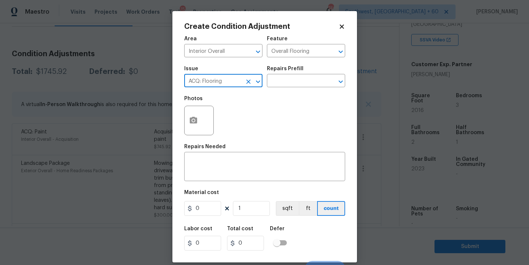
click at [308, 72] on div "Repairs Prefill" at bounding box center [306, 71] width 78 height 10
click at [305, 82] on input "text" at bounding box center [296, 81] width 58 height 11
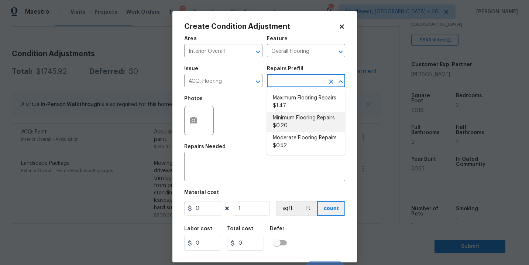
click at [295, 122] on li "Minimum Flooring Repairs $0.20" at bounding box center [306, 122] width 78 height 20
type input "Acquisition"
type textarea "Acquisition Scope: Minimum flooring repairs"
type input "0.2"
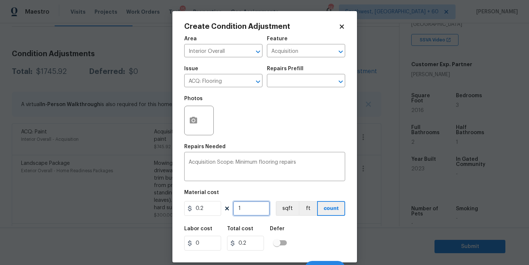
click at [255, 201] on input "1" at bounding box center [251, 208] width 37 height 15
type input "0"
type input "2"
type input "0.4"
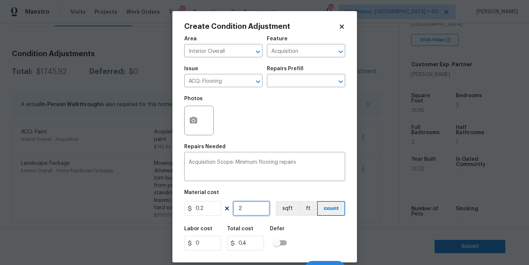
type input "20"
type input "4"
type input "201"
type input "40.2"
type input "2016"
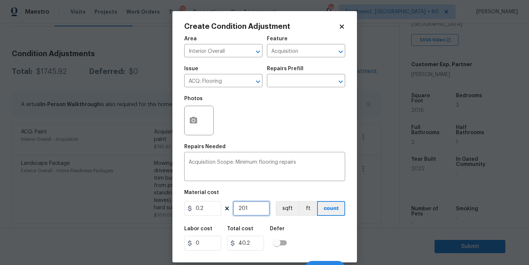
type input "403.2"
type input "2016"
click at [282, 218] on div "Area Interior Overall ​ Feature Acquisition ​ Issue ACQ: Flooring ​ Repairs Pre…" at bounding box center [264, 154] width 161 height 244
click at [286, 210] on button "sqft" at bounding box center [287, 208] width 23 height 15
click at [336, 260] on div "Cancel Create" at bounding box center [264, 265] width 161 height 21
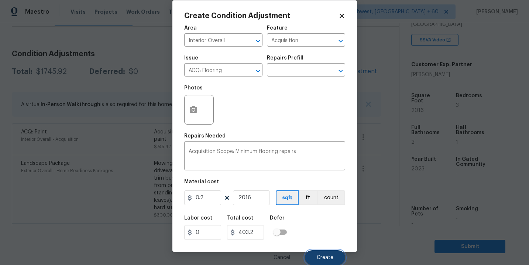
click at [332, 255] on span "Create" at bounding box center [325, 258] width 17 height 6
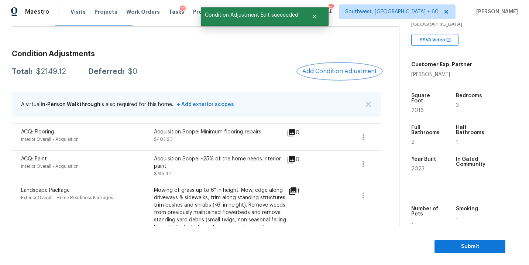
click at [335, 72] on span "Add Condition Adjustment" at bounding box center [340, 71] width 75 height 7
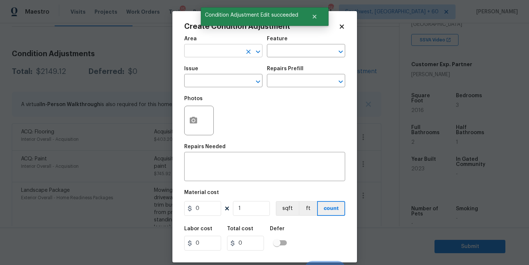
click at [207, 52] on input "text" at bounding box center [213, 51] width 58 height 11
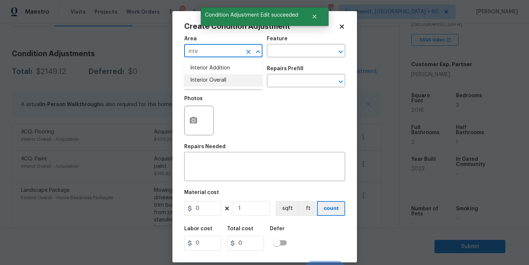
click at [208, 78] on li "Interior Overall" at bounding box center [223, 80] width 78 height 12
type input "Interior Overall"
click at [286, 53] on input "text" at bounding box center [296, 51] width 58 height 11
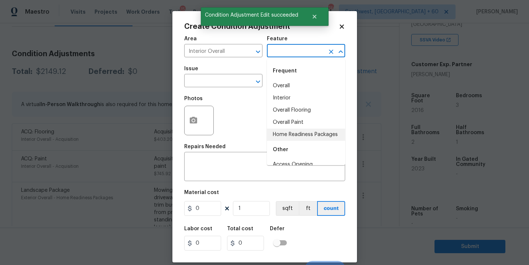
click at [300, 133] on li "Home Readiness Packages" at bounding box center [306, 135] width 78 height 12
type input "Home Readiness Packages"
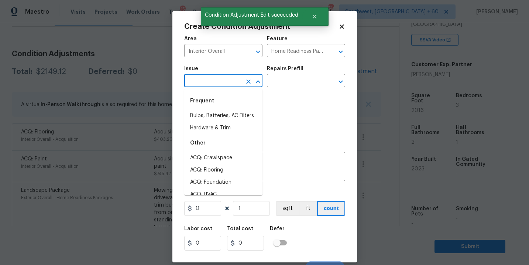
click at [229, 83] on input "text" at bounding box center [213, 81] width 58 height 11
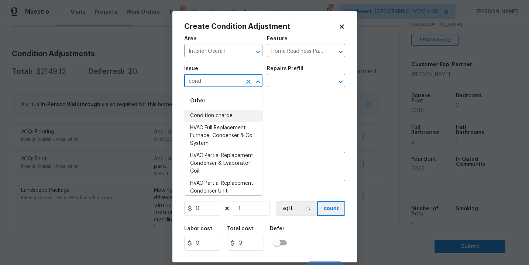
click at [228, 114] on li "Condition charge" at bounding box center [223, 116] width 78 height 12
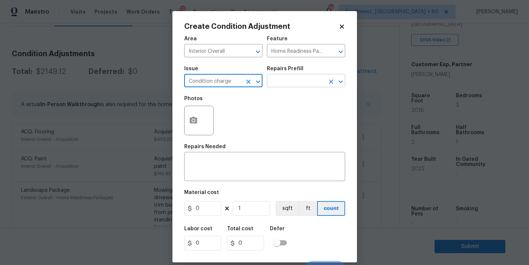
type input "Condition charge"
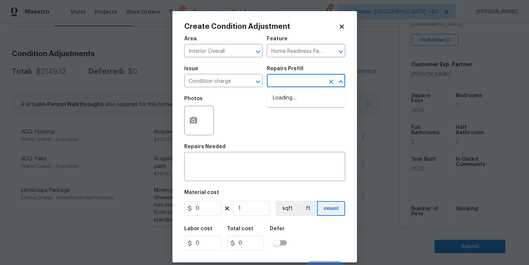
click at [273, 87] on input "text" at bounding box center [296, 81] width 58 height 11
type input "202"
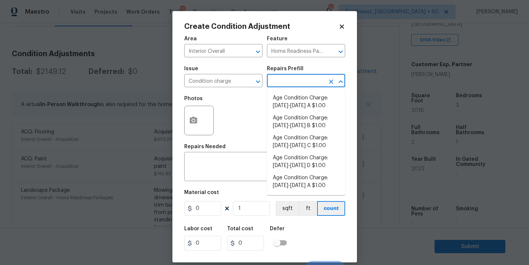
type input "3"
type input "2023"
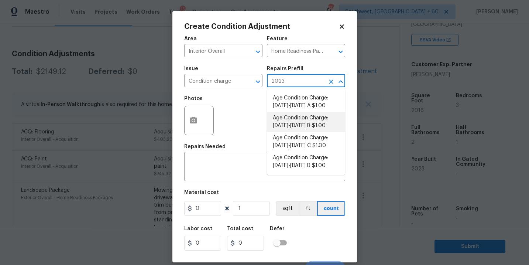
click at [307, 122] on li "Age Condition Charge: [DATE]-[DATE] B $1.00" at bounding box center [306, 122] width 78 height 20
type textarea "Age Condition Charge: [DATE]-[DATE] B"
type input "1"
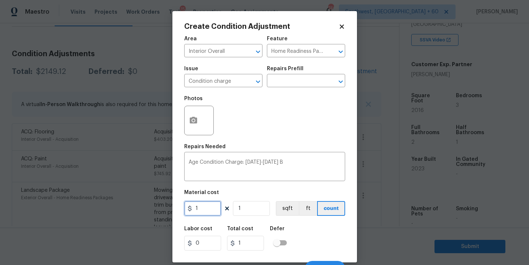
drag, startPoint x: 203, startPoint y: 211, endPoint x: 144, endPoint y: 212, distance: 59.1
click at [144, 212] on div "Create Condition Adjustment Area Interior Overall ​ Feature Home Readiness Pack…" at bounding box center [264, 132] width 529 height 265
type input "2000"
click at [320, 230] on div "Labor cost 0 Total cost 2000 Defer" at bounding box center [264, 238] width 161 height 33
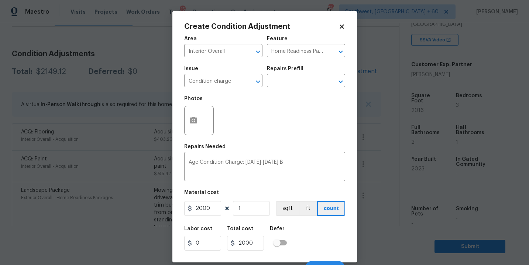
scroll to position [11, 0]
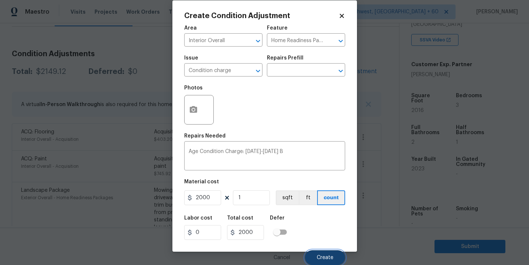
click at [321, 254] on button "Create" at bounding box center [325, 257] width 40 height 15
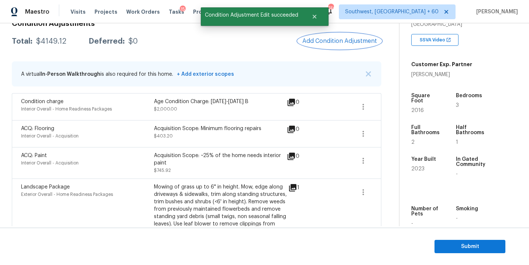
scroll to position [56, 0]
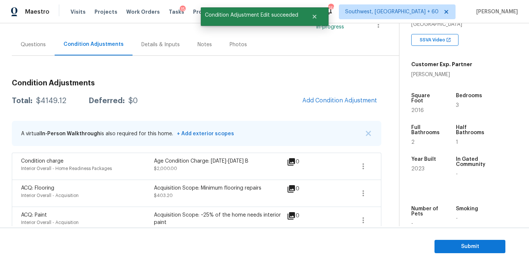
click at [35, 42] on div "Questions" at bounding box center [33, 44] width 25 height 7
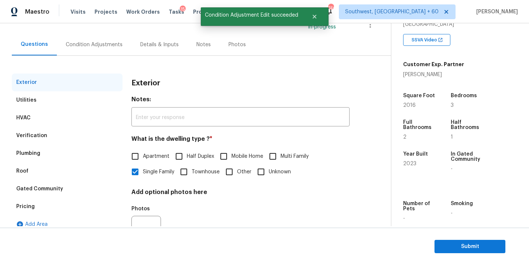
click at [83, 45] on div "Condition Adjustments" at bounding box center [94, 44] width 57 height 7
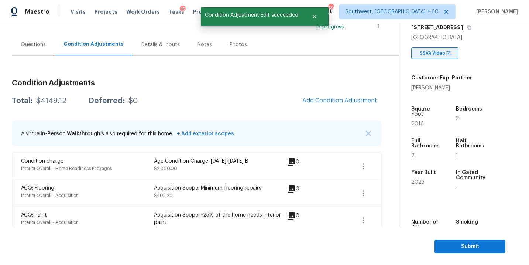
scroll to position [120, 0]
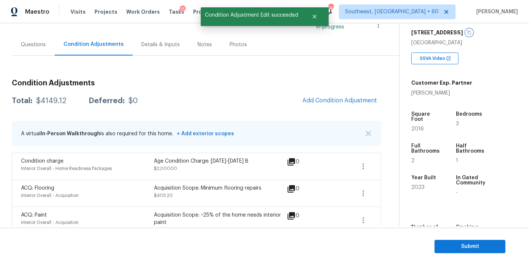
click at [471, 34] on icon "button" at bounding box center [470, 33] width 4 height 4
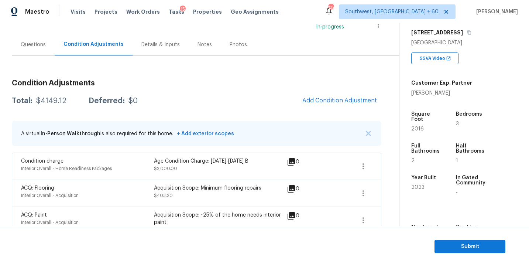
click at [197, 81] on h3 "Condition Adjustments" at bounding box center [197, 82] width 370 height 7
click at [47, 107] on div "Total: $4149.12 Deferred: $0 Add Condition Adjustment" at bounding box center [197, 101] width 370 height 16
copy div "$4149.12"
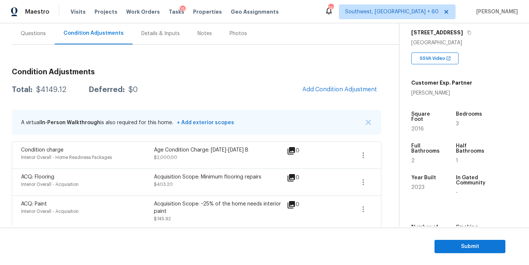
click at [223, 77] on div "Condition Adjustments Total: $4149.12 Deferred: $0 Add Condition Adjustment A v…" at bounding box center [197, 228] width 370 height 333
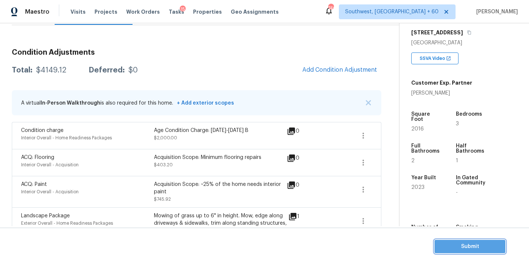
click at [452, 242] on span "Submit" at bounding box center [470, 246] width 59 height 9
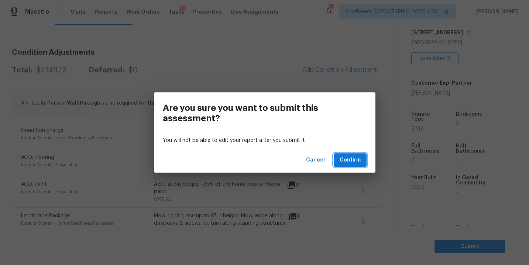
click at [354, 163] on span "Confirm" at bounding box center [350, 160] width 21 height 9
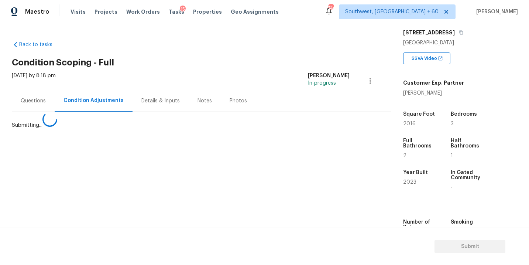
scroll to position [0, 0]
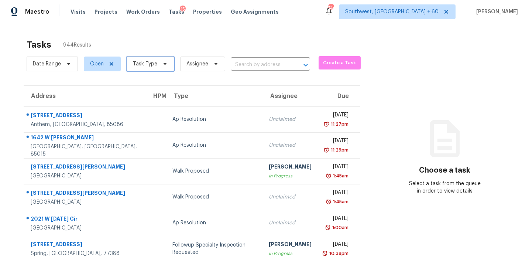
click at [156, 67] on span "Task Type" at bounding box center [151, 64] width 48 height 15
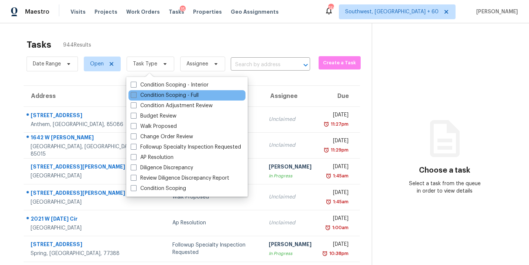
click at [166, 96] on label "Condition Scoping - Full" at bounding box center [165, 95] width 68 height 7
click at [136, 96] on input "Condition Scoping - Full" at bounding box center [133, 94] width 5 height 5
checkbox input "true"
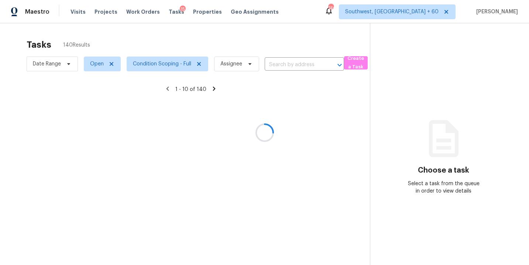
click at [267, 65] on div at bounding box center [264, 132] width 529 height 265
click at [242, 64] on div at bounding box center [264, 132] width 529 height 265
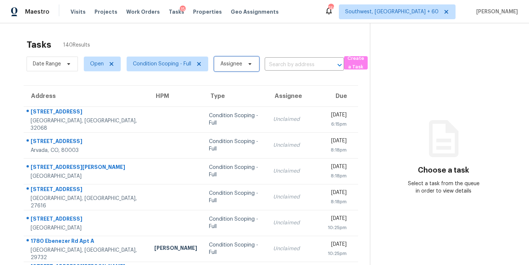
click at [242, 64] on span "Assignee" at bounding box center [236, 64] width 45 height 15
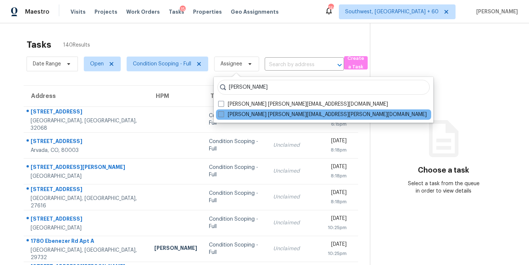
type input "[PERSON_NAME]"
click at [238, 113] on label "[PERSON_NAME] [PERSON_NAME][EMAIL_ADDRESS][PERSON_NAME][DOMAIN_NAME]" at bounding box center [322, 114] width 209 height 7
click at [223, 113] on input "[PERSON_NAME] [PERSON_NAME][EMAIL_ADDRESS][PERSON_NAME][DOMAIN_NAME]" at bounding box center [220, 113] width 5 height 5
checkbox input "true"
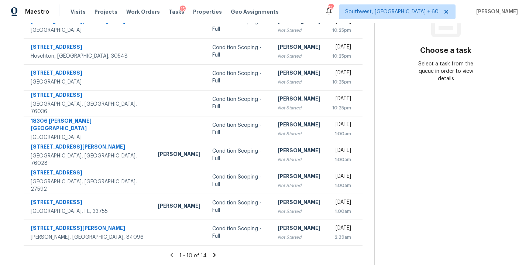
scroll to position [33, 0]
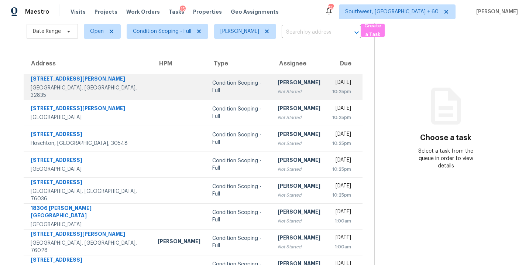
click at [278, 89] on div "Not Started" at bounding box center [299, 91] width 43 height 7
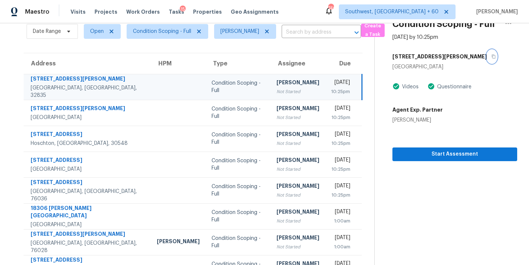
click at [492, 55] on icon "button" at bounding box center [494, 56] width 4 height 4
click at [286, 89] on div "Not Started" at bounding box center [298, 91] width 43 height 7
click at [437, 161] on section "Condition Scoping - Full [DATE] by 10:25pm [STREET_ADDRESS][PERSON_NAME] Videos…" at bounding box center [446, 172] width 143 height 362
click at [443, 156] on span "Start Assessment" at bounding box center [455, 154] width 113 height 9
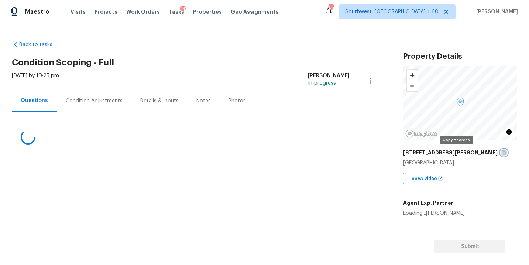
click at [501, 152] on button "button" at bounding box center [504, 152] width 7 height 7
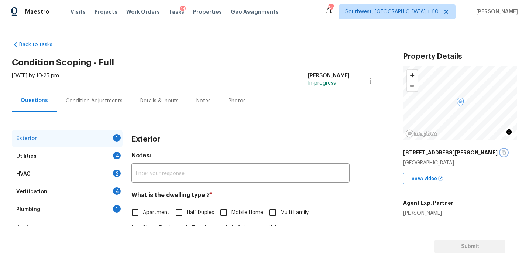
scroll to position [24, 0]
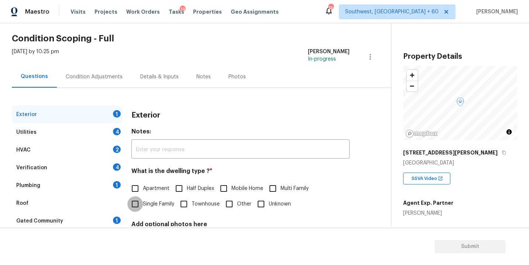
click at [143, 210] on input "Single Family" at bounding box center [135, 204] width 16 height 16
checkbox input "true"
click at [89, 132] on div "Utilities 4" at bounding box center [67, 132] width 111 height 18
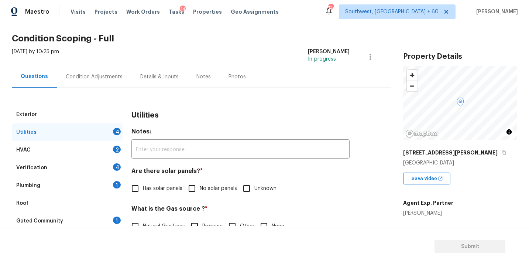
click at [208, 190] on span "No solar panels" at bounding box center [218, 189] width 37 height 8
click at [200, 190] on input "No solar panels" at bounding box center [192, 189] width 16 height 16
checkbox input "true"
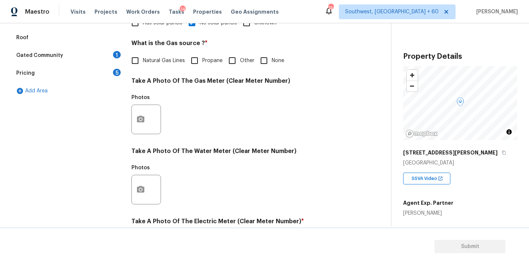
scroll to position [291, 0]
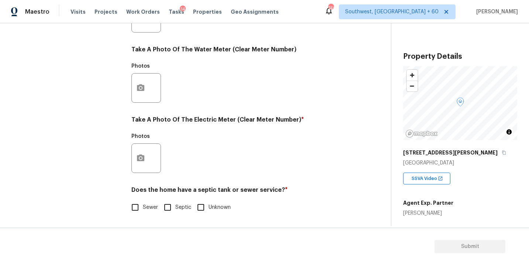
click at [145, 207] on span "Sewer" at bounding box center [150, 208] width 15 height 8
click at [143, 207] on input "Sewer" at bounding box center [135, 207] width 16 height 16
checkbox input "true"
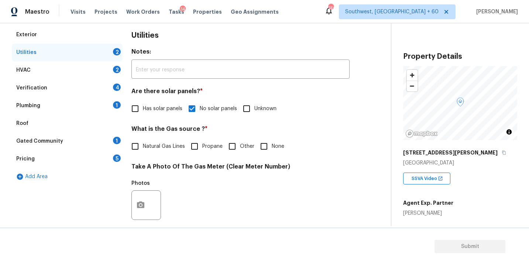
scroll to position [47, 0]
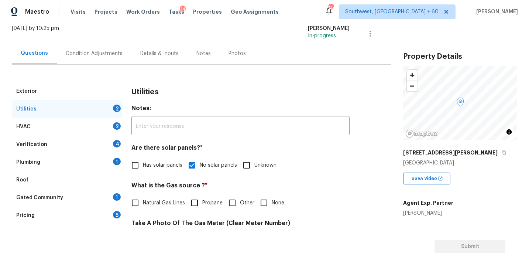
click at [48, 160] on div "Plumbing 1" at bounding box center [67, 162] width 111 height 18
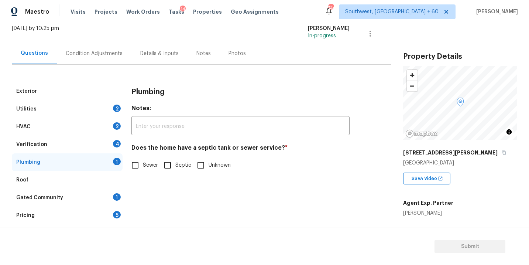
click at [146, 168] on span "Sewer" at bounding box center [150, 165] width 15 height 8
click at [143, 168] on input "Sewer" at bounding box center [135, 165] width 16 height 16
checkbox input "true"
click at [68, 195] on div "Gated Community 1" at bounding box center [67, 198] width 111 height 18
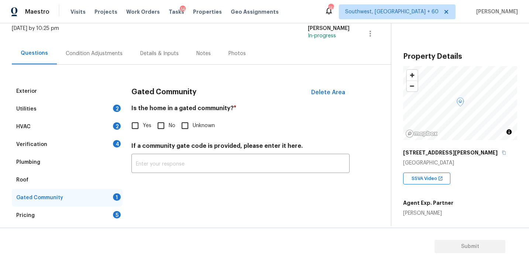
click at [161, 126] on input "No" at bounding box center [161, 126] width 16 height 16
checkbox input "true"
click at [95, 54] on div "Condition Adjustments" at bounding box center [94, 53] width 57 height 7
